Goal: Transaction & Acquisition: Book appointment/travel/reservation

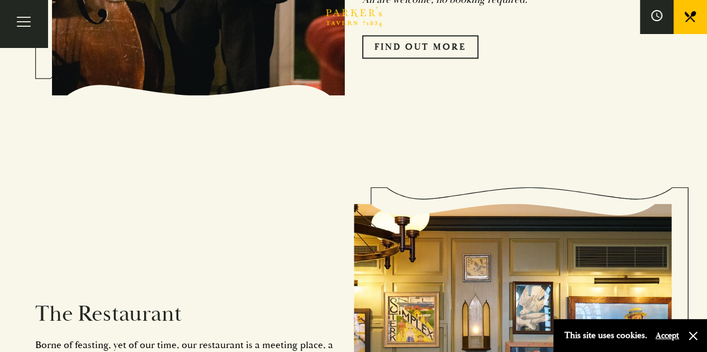
scroll to position [782, 0]
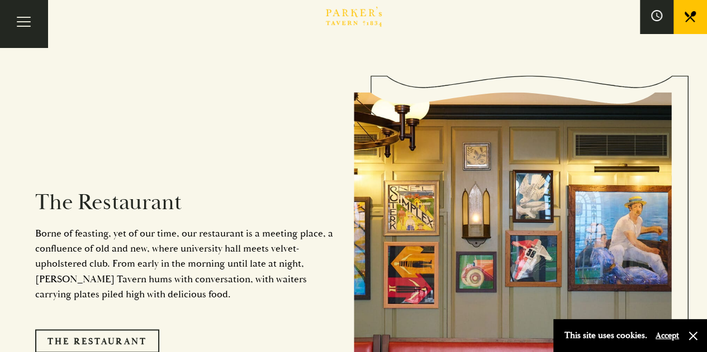
click at [666, 340] on button "Accept" at bounding box center [666, 336] width 23 height 11
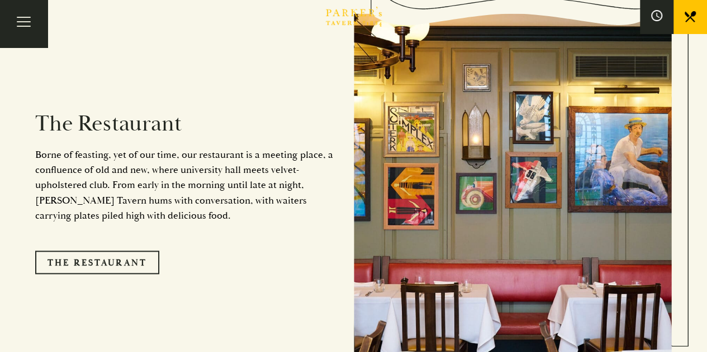
scroll to position [950, 0]
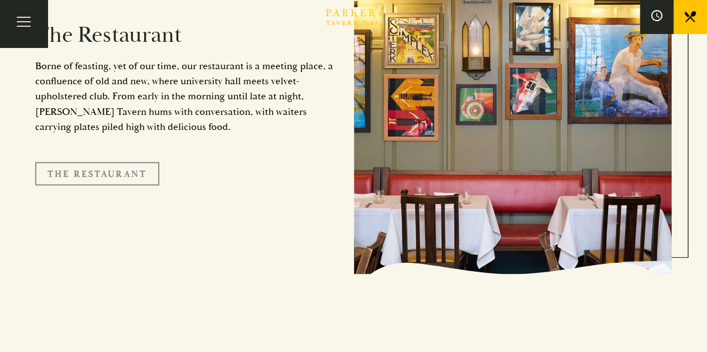
click at [101, 162] on link "The Restaurant" at bounding box center [97, 173] width 124 height 23
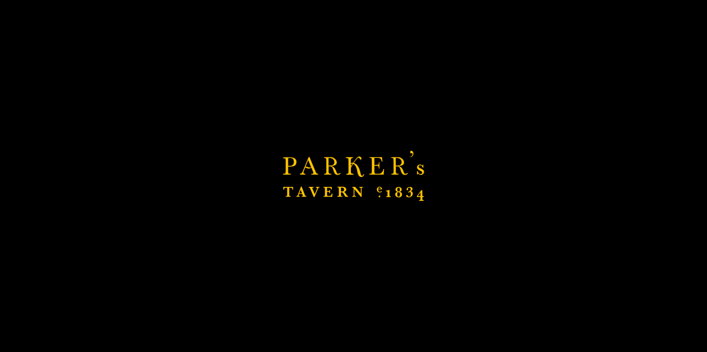
scroll to position [1117, 0]
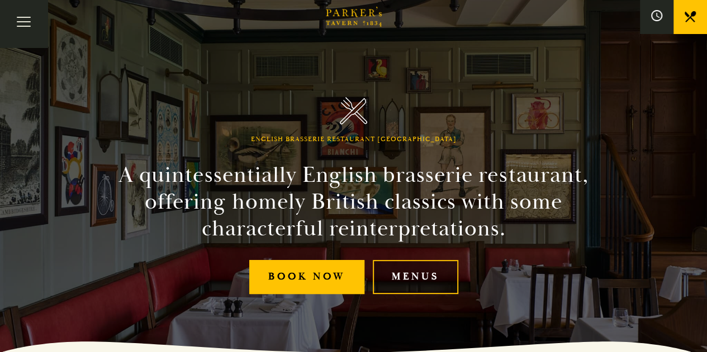
click at [423, 273] on link "Menus" at bounding box center [415, 277] width 85 height 34
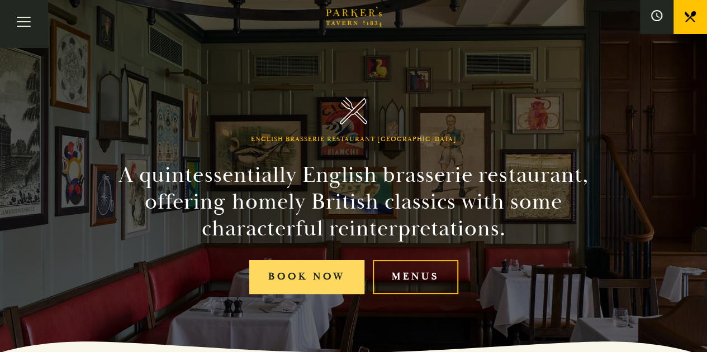
click at [305, 274] on link "Book Now" at bounding box center [306, 277] width 115 height 34
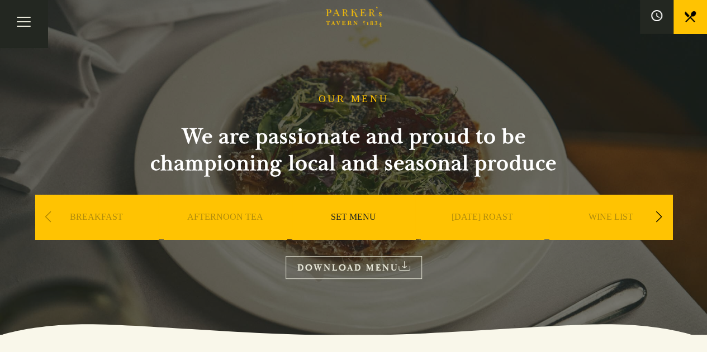
click at [373, 260] on link "DOWNLOAD MENU" at bounding box center [353, 267] width 136 height 23
click at [660, 215] on div "Next slide" at bounding box center [658, 217] width 15 height 25
click at [487, 217] on link "A LA CARTE" at bounding box center [482, 234] width 52 height 45
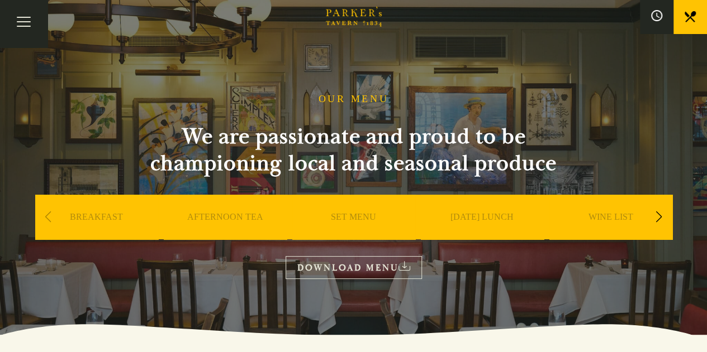
click at [366, 254] on div "OUR MENU We are passionate and proud to be championing local and seasonal produ…" at bounding box center [353, 186] width 670 height 186
click at [381, 265] on link "DOWNLOAD MENU" at bounding box center [353, 267] width 136 height 23
